Goal: Task Accomplishment & Management: Manage account settings

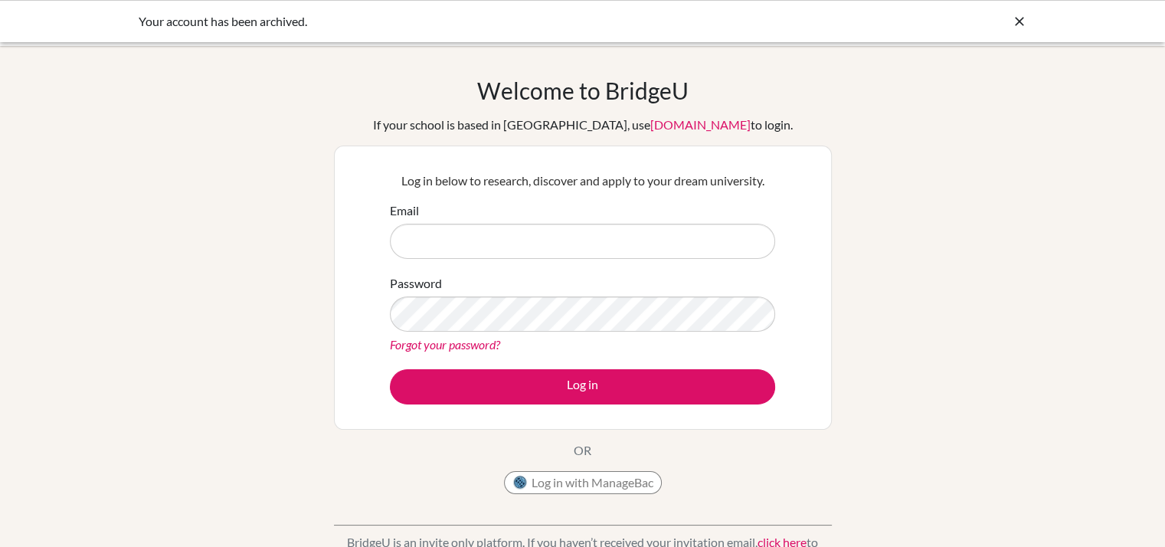
type input "[EMAIL_ADDRESS][DOMAIN_NAME]"
click at [148, 21] on div "Your account has been archived." at bounding box center [468, 21] width 659 height 18
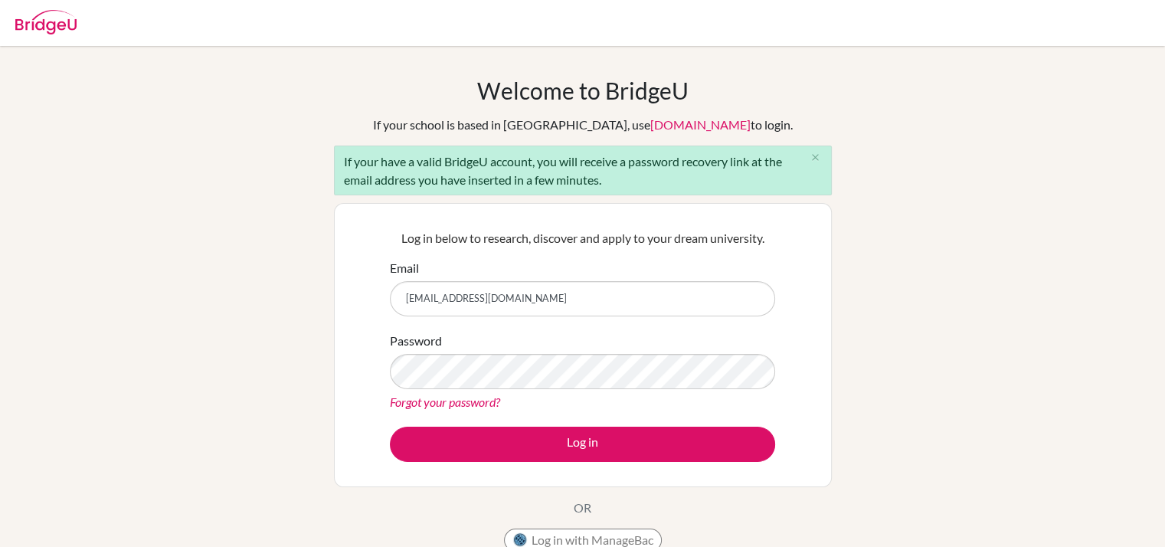
click at [390, 427] on button "Log in" at bounding box center [582, 444] width 385 height 35
